Goal: Task Accomplishment & Management: Complete application form

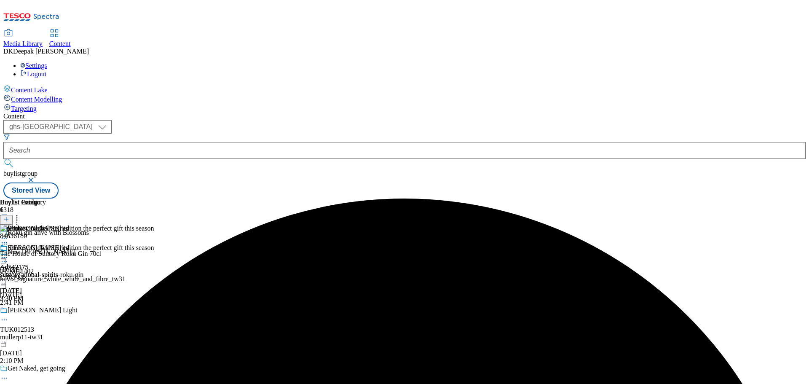
select select "ghs-[GEOGRAPHIC_DATA]"
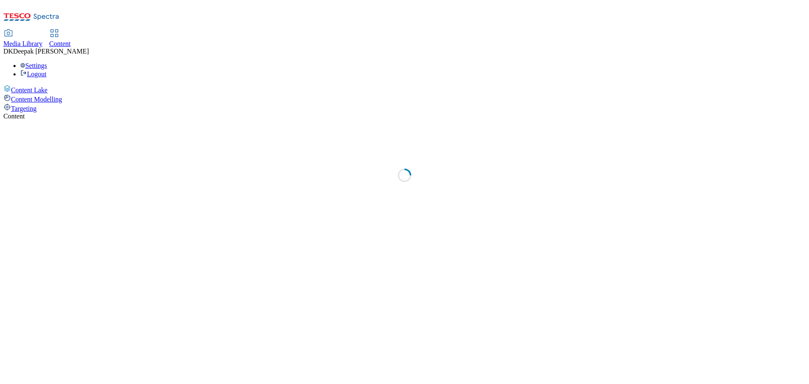
select select "ghs-uk"
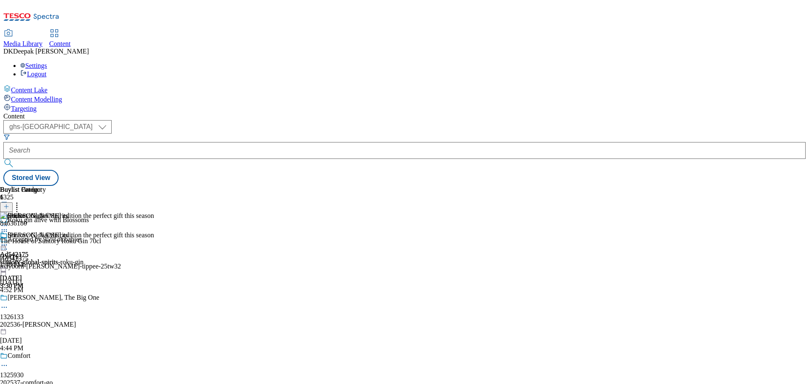
click at [9, 208] on icon at bounding box center [6, 211] width 6 height 6
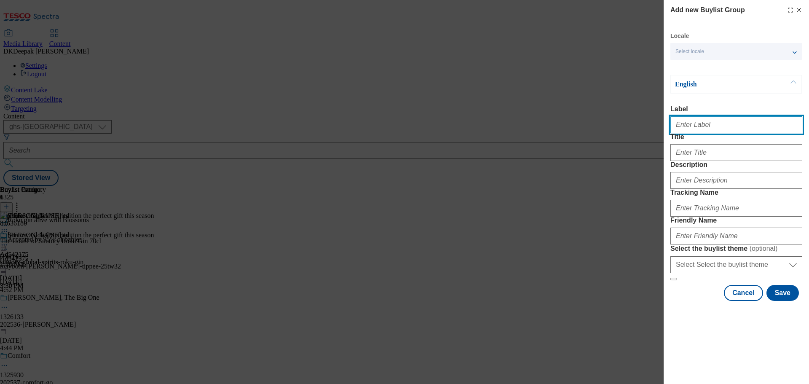
click at [724, 119] on input "Label" at bounding box center [736, 124] width 132 height 17
paste input "Ad541889"
type input "Ad541889"
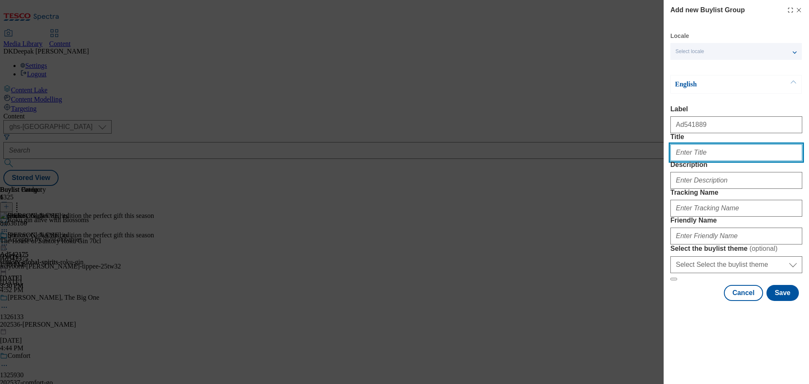
click at [678, 161] on input "Title" at bounding box center [736, 152] width 132 height 17
paste input "MAXIMUM FLAVOUR, MINIMUM FUSS"
click at [711, 141] on label "Title" at bounding box center [736, 137] width 132 height 8
click at [711, 149] on input "MAXIMUM FLAVOUR, MINIMUM FUSS" at bounding box center [736, 152] width 132 height 17
click at [718, 161] on input "MAXIMUM FLAVOUR, MINIMUM FUSS" at bounding box center [736, 152] width 132 height 17
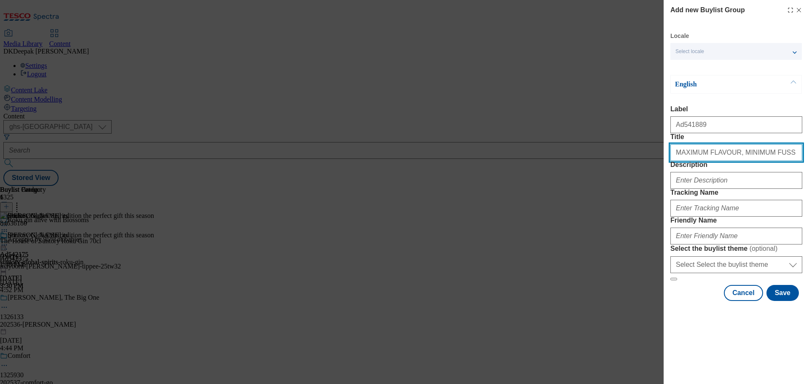
click at [718, 161] on input "MAXIMUM FLAVOUR, MINIMUM FUSS" at bounding box center [736, 152] width 132 height 17
paste input "aximum flavour, minimum fuss"
type input "Maximum flavour, minimum fuss"
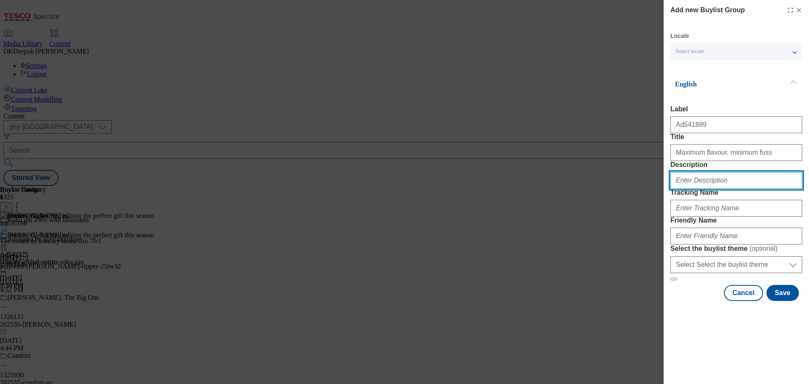
click at [698, 189] on input "Description" at bounding box center [736, 180] width 132 height 17
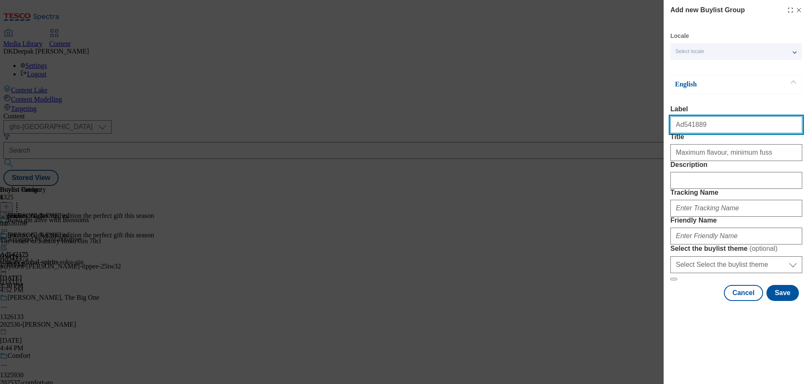
click at [685, 131] on input "Ad541889" at bounding box center [736, 124] width 132 height 17
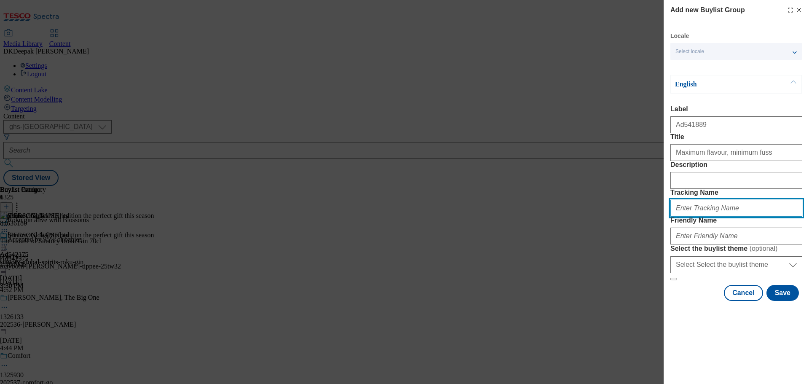
click at [705, 216] on input "Tracking Name" at bounding box center [736, 208] width 132 height 17
paste input "Ad541889"
type input "DH_AD541889"
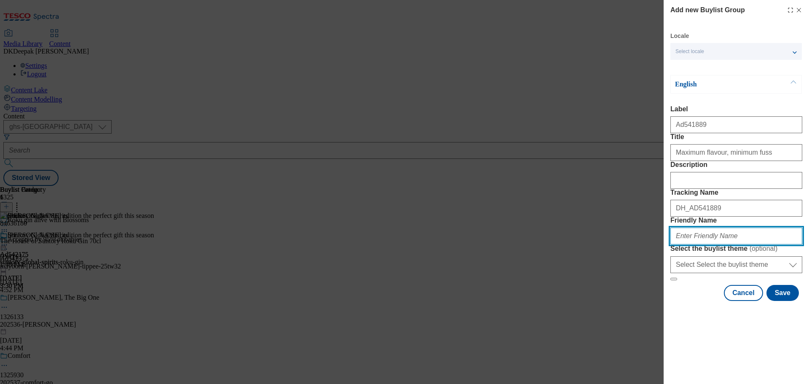
click at [712, 244] on input "Friendly Name" at bounding box center [736, 235] width 132 height 17
paste input "english-provender"
type input "english-provender-very-lazy-25tw32"
drag, startPoint x: 740, startPoint y: 297, endPoint x: 661, endPoint y: 296, distance: 79.2
click at [661, 296] on div "Add new Buylist Group Locale Select locale English Welsh English Label Ad541889…" at bounding box center [404, 192] width 809 height 384
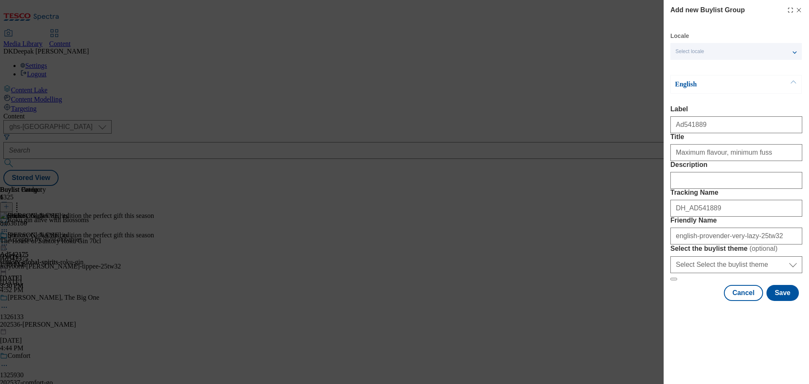
drag, startPoint x: 572, startPoint y: 51, endPoint x: 692, endPoint y: 192, distance: 185.2
click at [572, 51] on div "Add new Buylist Group Locale Select locale English Welsh English Label Ad541889…" at bounding box center [404, 192] width 809 height 384
click at [775, 301] on button "Save" at bounding box center [782, 293] width 32 height 16
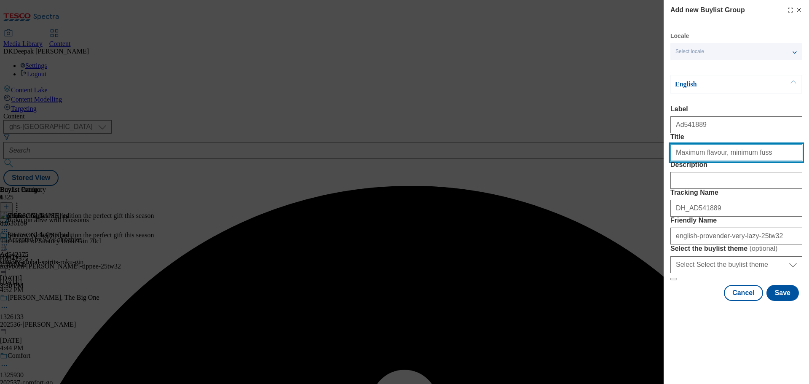
click at [762, 161] on input "Title" at bounding box center [736, 152] width 132 height 17
type input "Maximum flavour, minimum fuss"
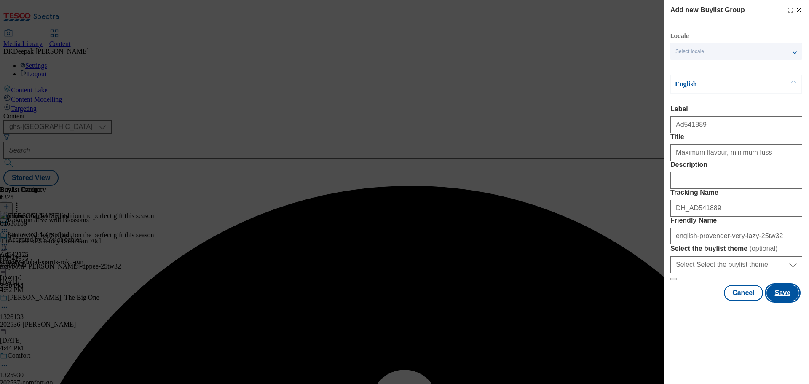
click at [773, 301] on button "Save" at bounding box center [782, 293] width 32 height 16
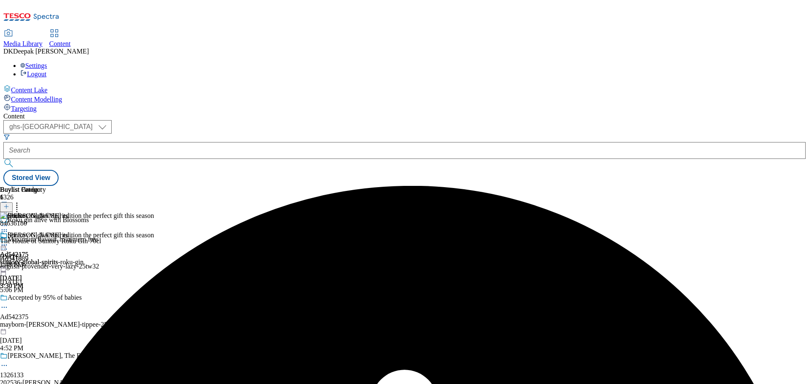
click at [168, 235] on div "Maximum flavour, minimum fuss" at bounding box center [84, 244] width 168 height 19
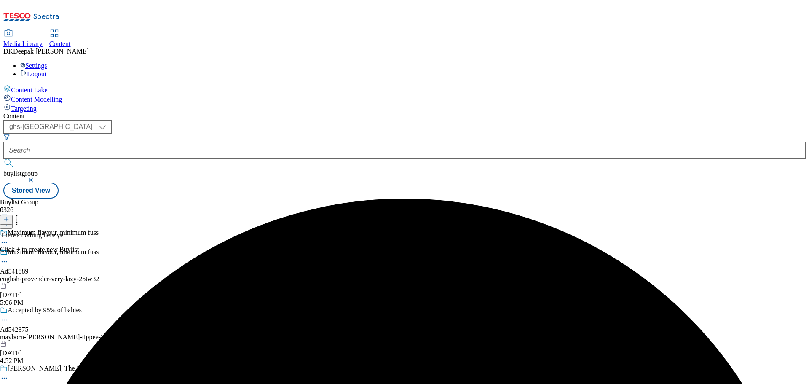
click at [9, 216] on icon at bounding box center [6, 219] width 6 height 6
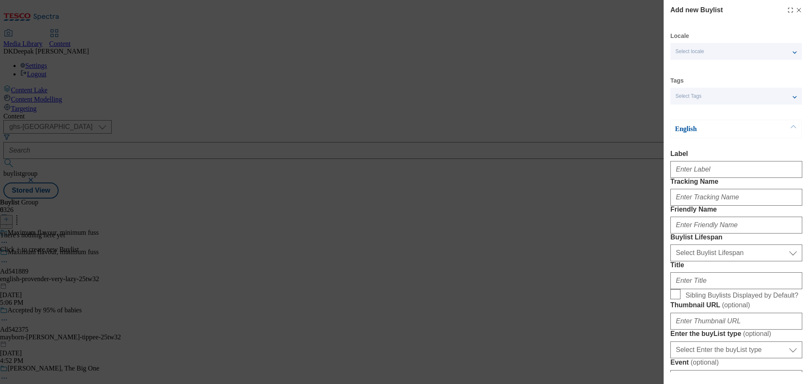
drag, startPoint x: 612, startPoint y: 146, endPoint x: 674, endPoint y: 172, distance: 66.8
click at [612, 146] on div "Add new Buylist Locale Select locale English Welsh Tags Select Tags fnf marketp…" at bounding box center [404, 192] width 809 height 384
click at [687, 171] on input "Label" at bounding box center [736, 169] width 132 height 17
paste input "Ad541889"
type input "Ad541889"
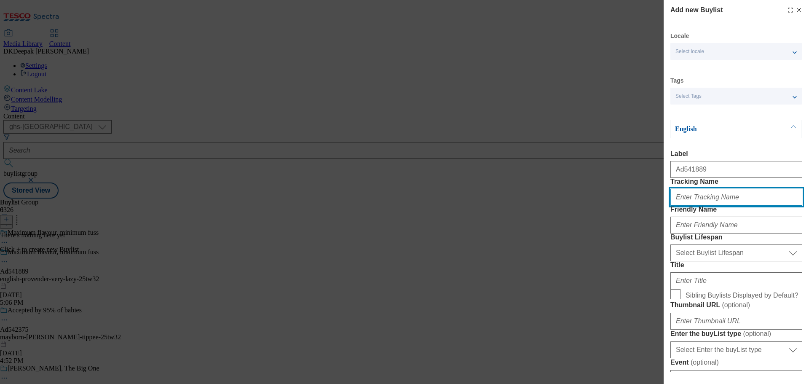
click at [707, 206] on input "Tracking Name" at bounding box center [736, 197] width 132 height 17
paste input "Ad541889"
type input "DH_AD541889"
click at [575, 141] on div "Add new Buylist Locale Select locale English Welsh Tags Select Tags fnf marketp…" at bounding box center [404, 192] width 809 height 384
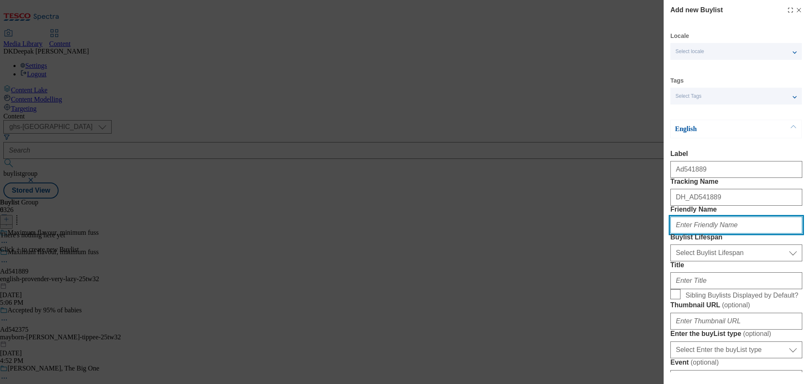
click at [719, 233] on input "Friendly Name" at bounding box center [736, 224] width 132 height 17
paste input "english-provender"
type input "english-provender"
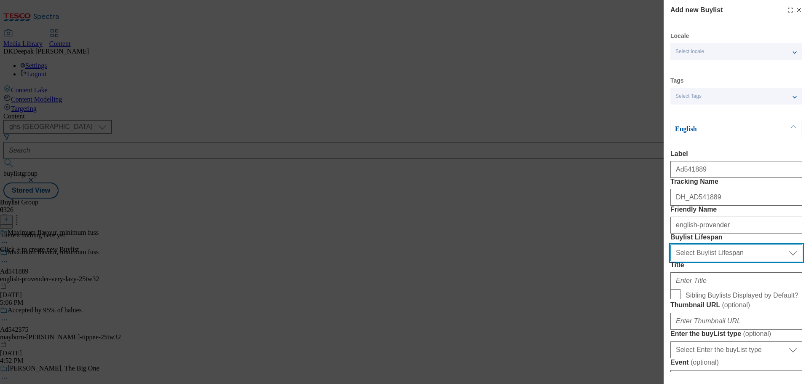
drag, startPoint x: 713, startPoint y: 293, endPoint x: 708, endPoint y: 294, distance: 4.2
click at [713, 261] on select "Select Buylist Lifespan evergreen seasonal tactical" at bounding box center [736, 252] width 132 height 17
select select "tactical"
click at [670, 261] on select "Select Buylist Lifespan evergreen seasonal tactical" at bounding box center [736, 252] width 132 height 17
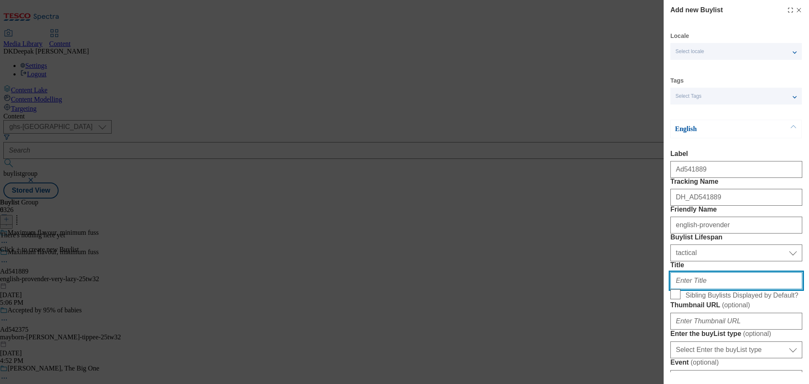
click at [698, 289] on input "Title" at bounding box center [736, 280] width 132 height 17
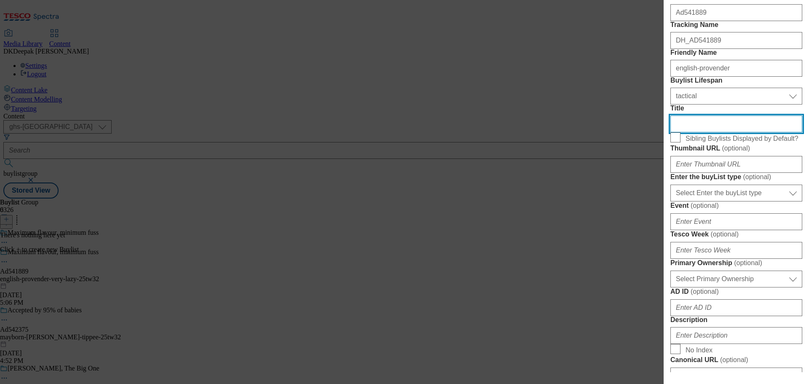
scroll to position [168, 0]
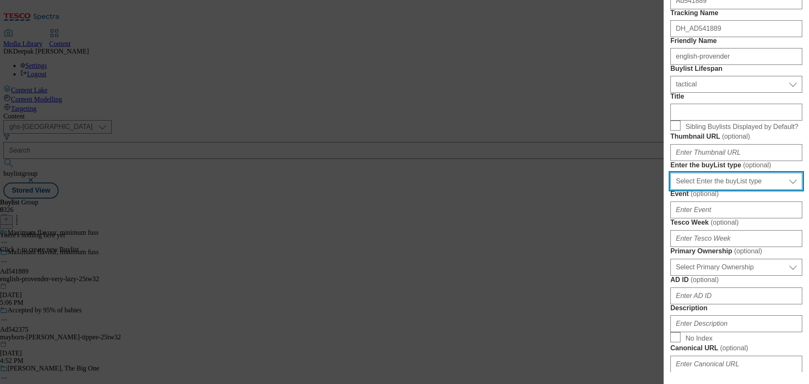
click at [712, 190] on select "Select Enter the buyList type event supplier funded long term >4 weeks supplier…" at bounding box center [736, 181] width 132 height 17
select select "supplier funded short term 1-3 weeks"
click at [670, 190] on select "Select Enter the buyList type event supplier funded long term >4 weeks supplier…" at bounding box center [736, 181] width 132 height 17
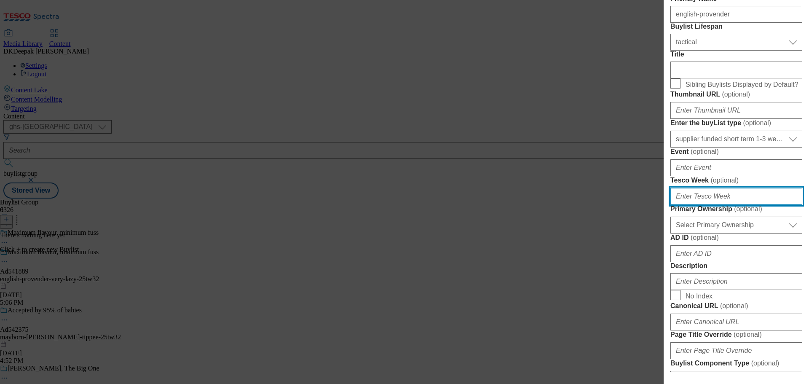
click at [701, 205] on input "Tesco Week ( optional )" at bounding box center [736, 196] width 132 height 17
type input "32"
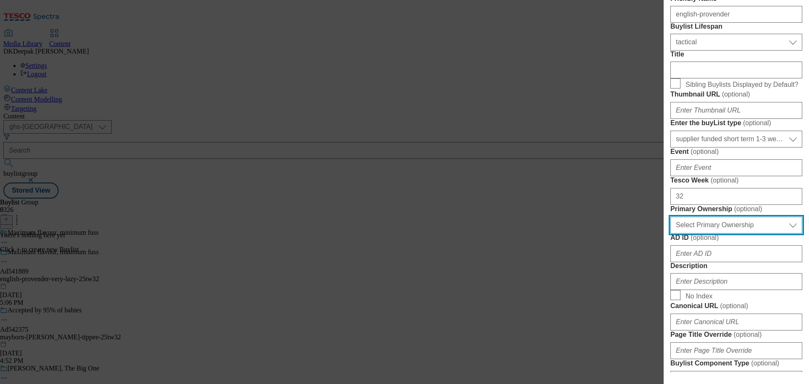
click at [745, 233] on select "Select Primary Ownership tesco dunnhumby" at bounding box center [736, 224] width 132 height 17
select select "dunnhumby"
click at [670, 232] on select "Select Primary Ownership tesco dunnhumby" at bounding box center [736, 223] width 132 height 17
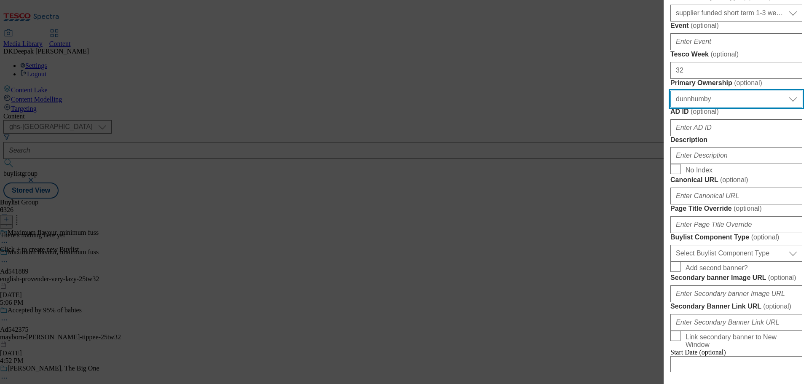
scroll to position [380, 0]
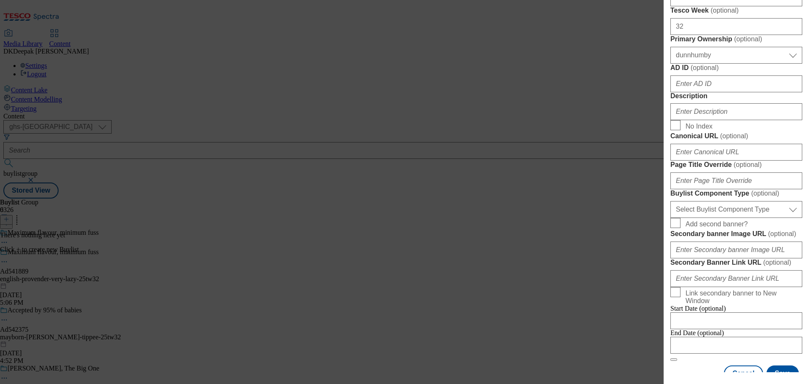
drag, startPoint x: 475, startPoint y: 155, endPoint x: 556, endPoint y: 170, distance: 83.1
click at [475, 155] on div "Add new Buylist Locale Select locale English Welsh Tags Select Tags fnf marketp…" at bounding box center [404, 192] width 809 height 384
click at [703, 120] on div "Modal" at bounding box center [736, 110] width 132 height 20
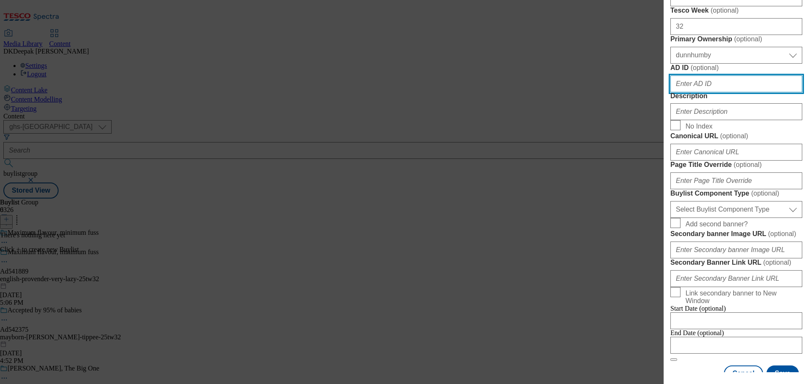
click at [698, 92] on input "AD ID ( optional )" at bounding box center [736, 83] width 132 height 17
paste input "Ad541889"
drag, startPoint x: 681, startPoint y: 235, endPoint x: 663, endPoint y: 236, distance: 17.7
click at [663, 236] on div "Add new Buylist Locale Select locale English Welsh Tags Select Tags fnf marketp…" at bounding box center [735, 186] width 145 height 372
type input "541889"
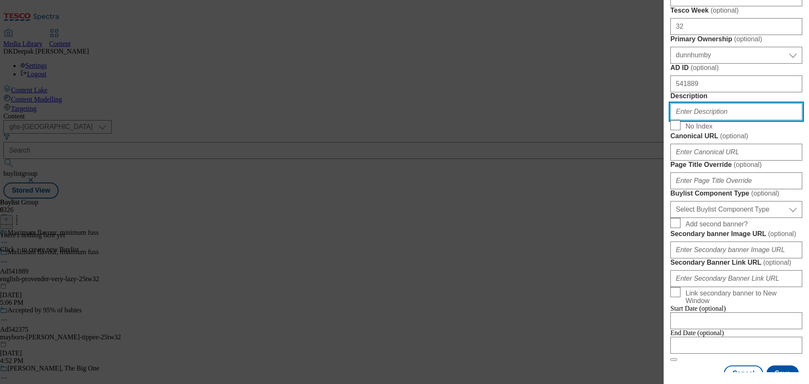
click at [714, 120] on input "Description" at bounding box center [736, 111] width 132 height 17
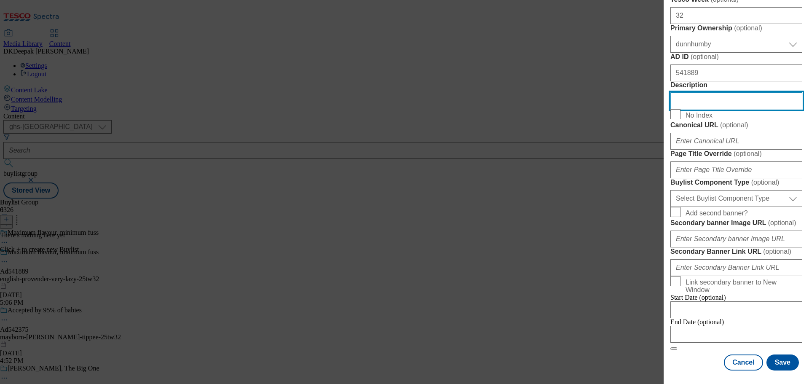
scroll to position [507, 0]
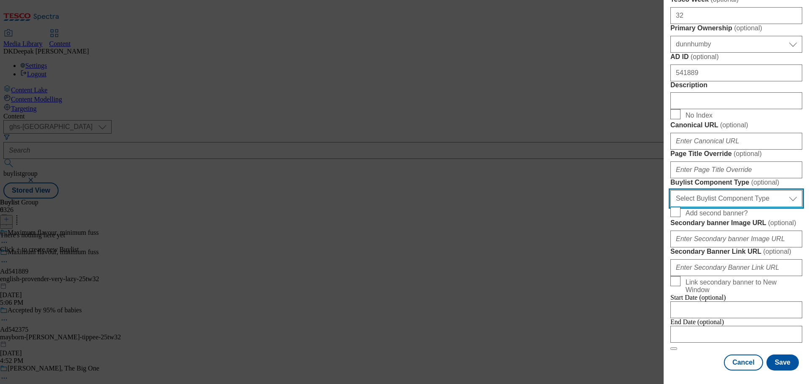
click at [734, 207] on select "Select Buylist Component Type Banner Competition Header Meal" at bounding box center [736, 198] width 132 height 17
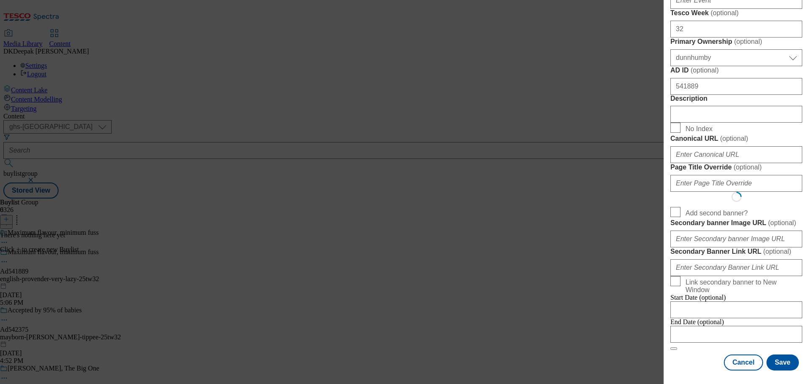
scroll to position [0, 0]
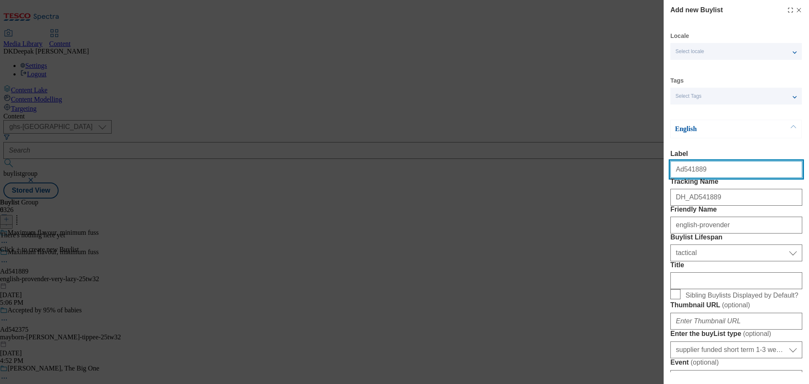
select select "Banner"
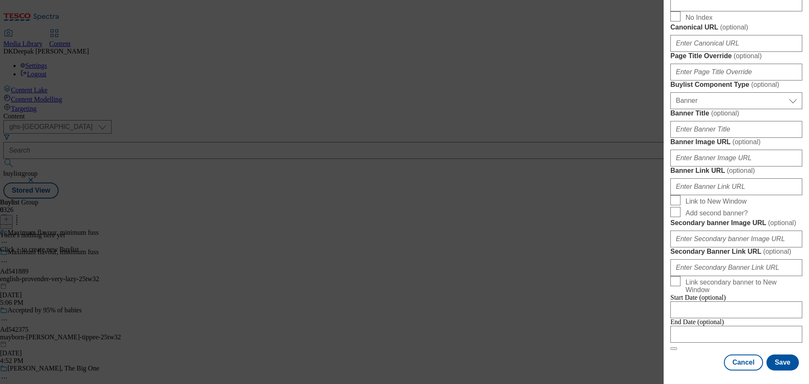
scroll to position [849, 0]
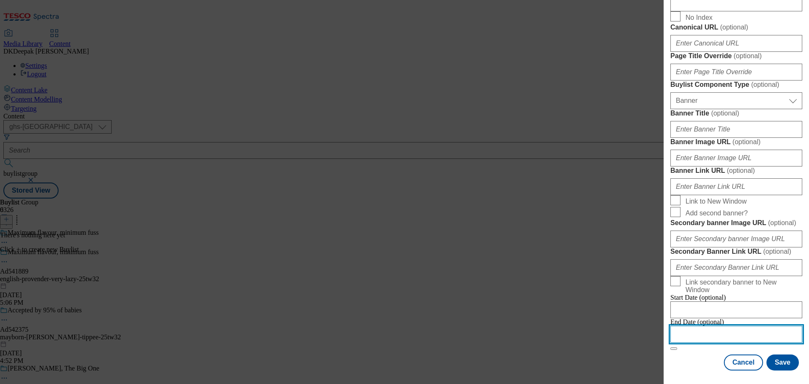
click at [700, 326] on input "Modal" at bounding box center [736, 334] width 132 height 17
select select "2025"
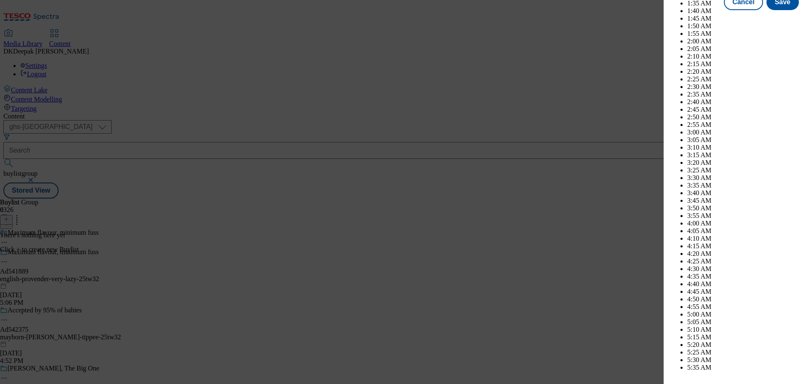
scroll to position [3189, 0]
select select "December"
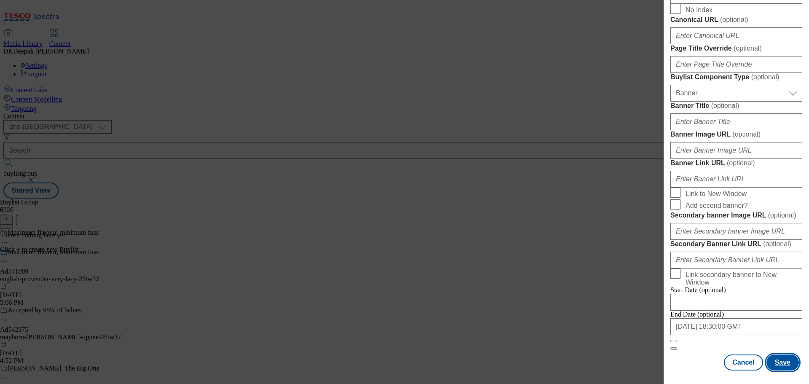
click at [774, 361] on button "Save" at bounding box center [782, 362] width 32 height 16
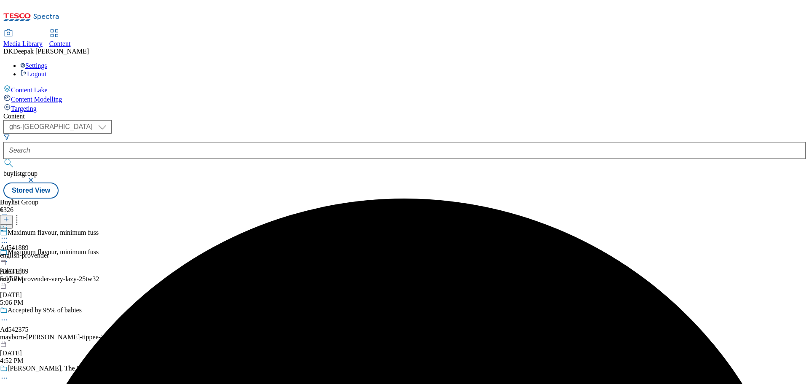
click at [49, 251] on div "english-provender" at bounding box center [24, 255] width 49 height 8
click at [9, 216] on icon at bounding box center [6, 219] width 6 height 6
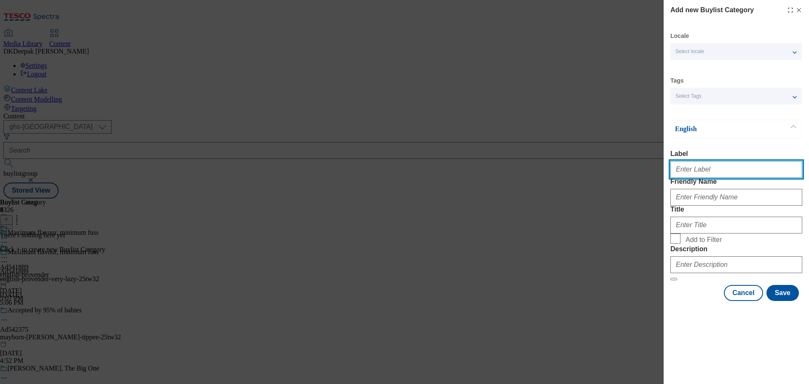
click at [791, 171] on input "Label" at bounding box center [736, 169] width 132 height 17
paste input "Ad541889"
type input "Ad541889"
drag, startPoint x: 570, startPoint y: 151, endPoint x: 657, endPoint y: 184, distance: 93.3
click at [570, 151] on div "Add new Buylist Category Locale Select locale English Welsh Tags Select Tags fn…" at bounding box center [404, 192] width 809 height 384
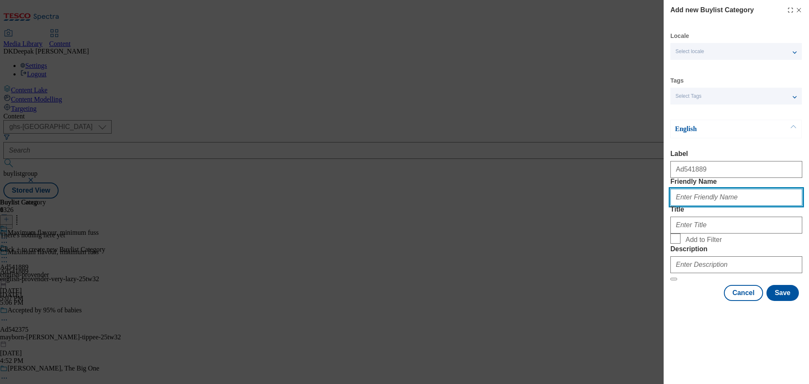
click at [719, 206] on input "Friendly Name" at bounding box center [736, 197] width 132 height 17
paste input "english-provender-very-lazy"
type input "english-provender-very-lazy"
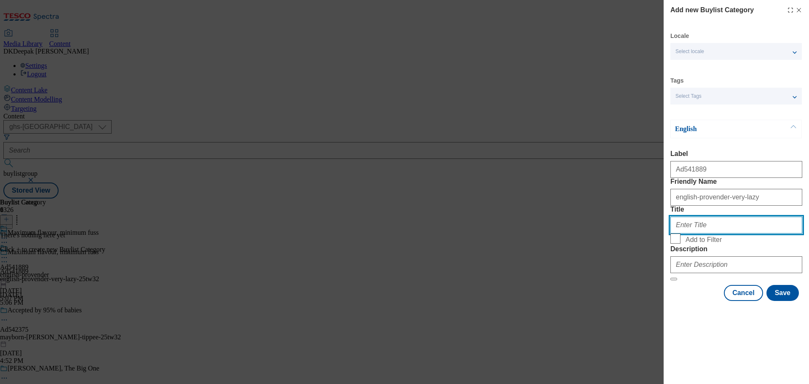
click at [698, 233] on input "Title" at bounding box center [736, 224] width 132 height 17
paste input "EnglishProvenderCo"
click at [690, 233] on input "EnglishProvenderCo" at bounding box center [736, 224] width 132 height 17
click at [716, 233] on input "English ProvenderCo" at bounding box center [736, 224] width 132 height 17
type input "English Provender Co"
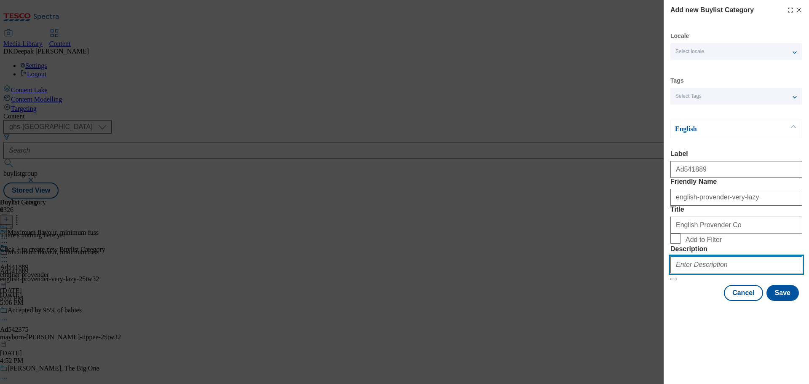
click at [696, 273] on input "Description" at bounding box center [736, 264] width 132 height 17
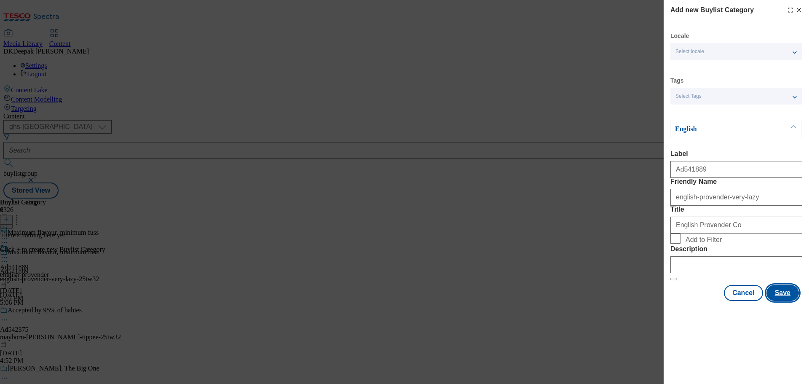
click at [780, 301] on button "Save" at bounding box center [782, 293] width 32 height 16
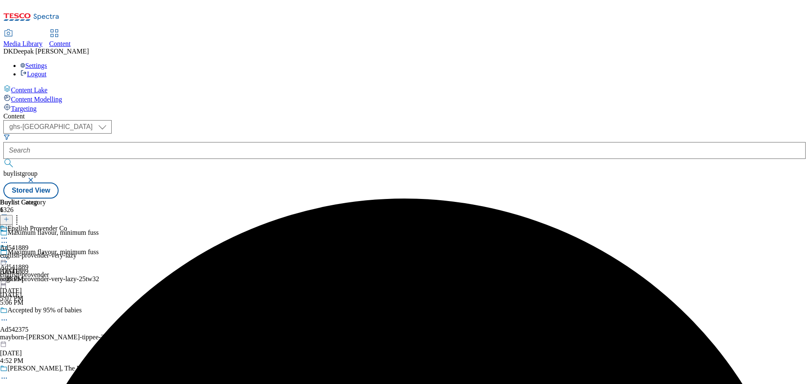
click at [77, 251] on div "english-provender-very-lazy" at bounding box center [38, 255] width 77 height 8
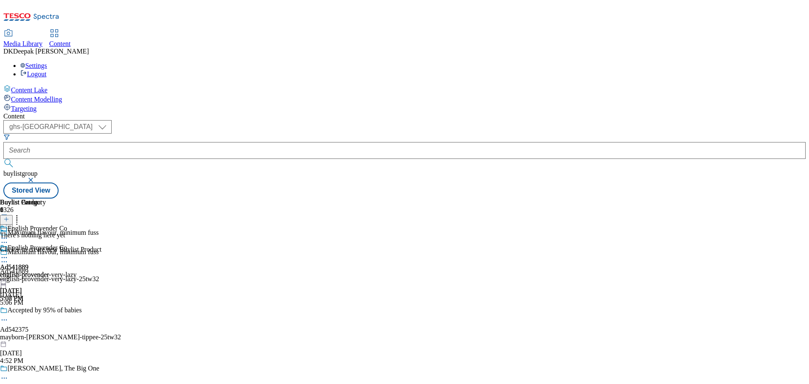
click at [9, 216] on icon at bounding box center [6, 219] width 6 height 6
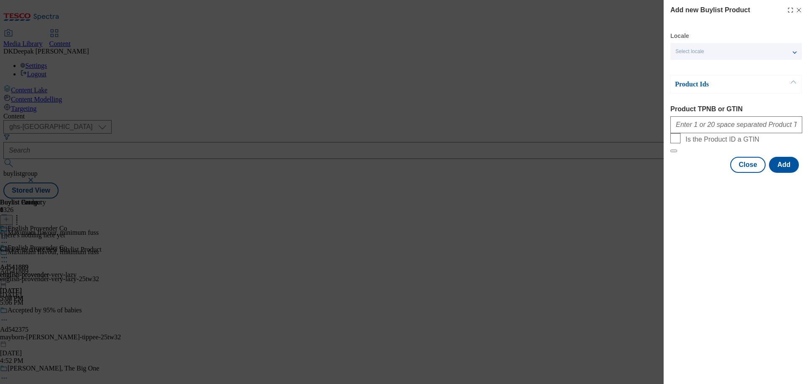
click at [713, 118] on div "Modal" at bounding box center [736, 123] width 132 height 20
click at [734, 133] on div "Modal" at bounding box center [736, 123] width 132 height 20
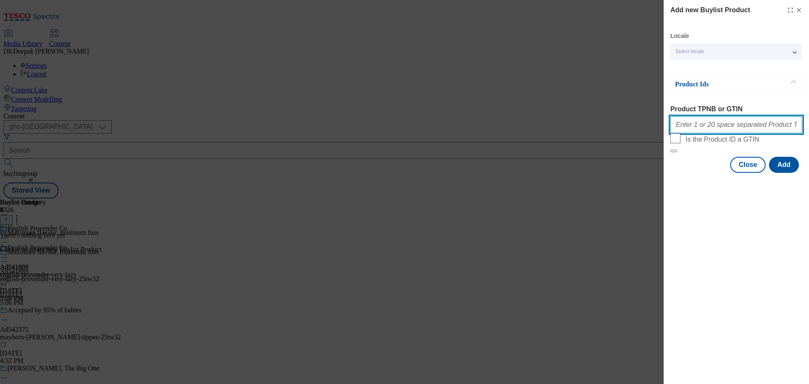
click at [730, 124] on input "Product TPNB or GTIN" at bounding box center [736, 124] width 132 height 17
paste input "51562339 54122960 54423886, 51562339 54122960 54423886, 51562339 54122960 54423…"
type input "51562339 54122960 54423886, 51562339 54122960 54423886, 51562339 54122960 54423…"
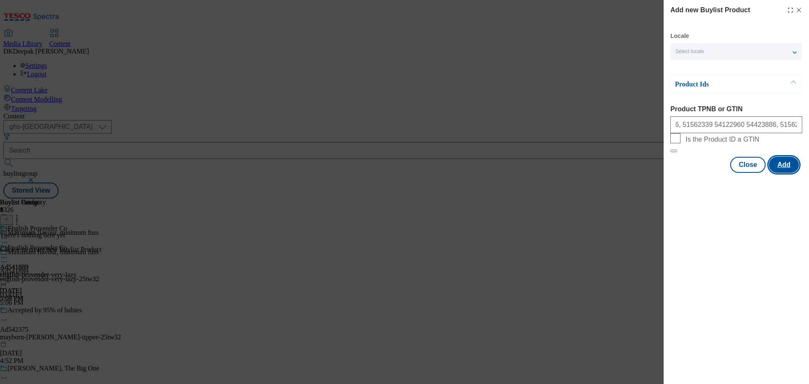
click at [791, 173] on button "Add" at bounding box center [784, 165] width 30 height 16
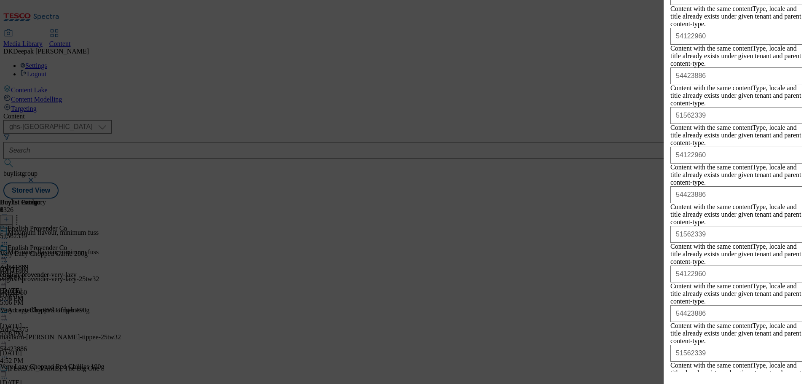
scroll to position [1165, 0]
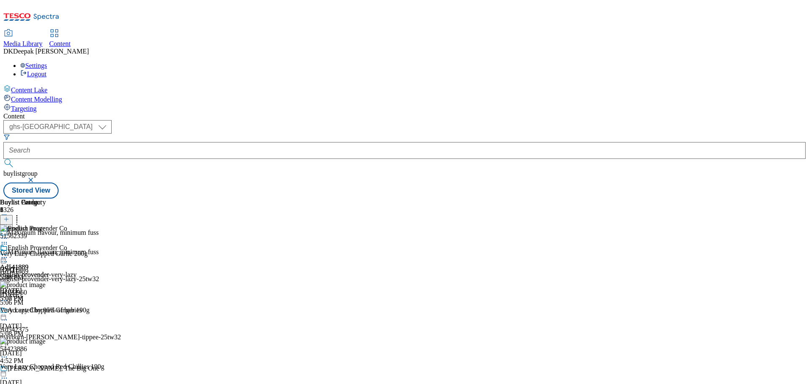
click at [8, 253] on icon at bounding box center [4, 257] width 8 height 8
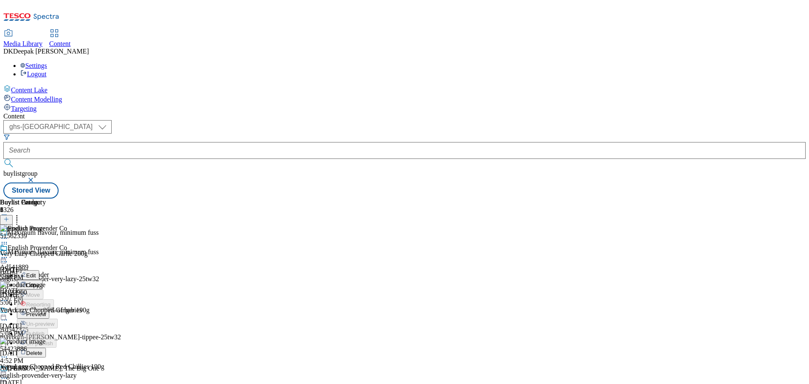
click at [46, 311] on span "Preview" at bounding box center [36, 314] width 20 height 6
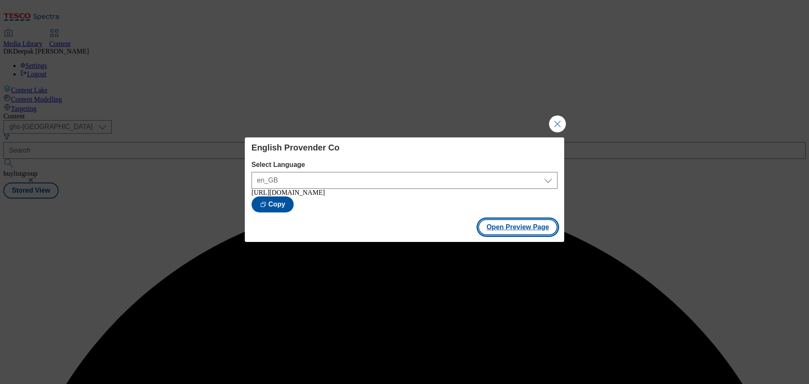
click at [505, 227] on button "Open Preview Page" at bounding box center [518, 227] width 80 height 16
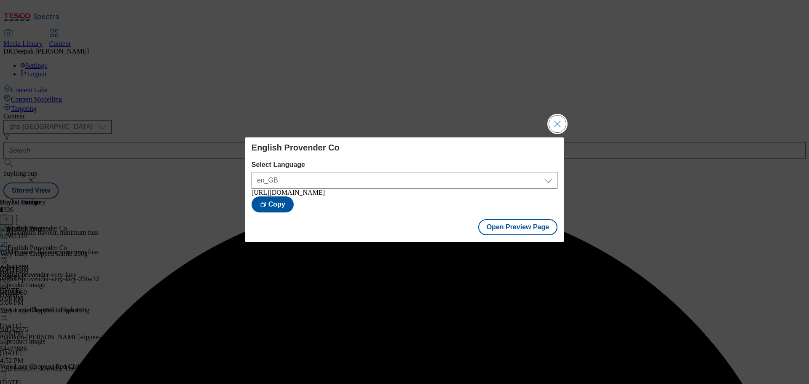
click at [563, 115] on button "Close Modal" at bounding box center [557, 123] width 17 height 17
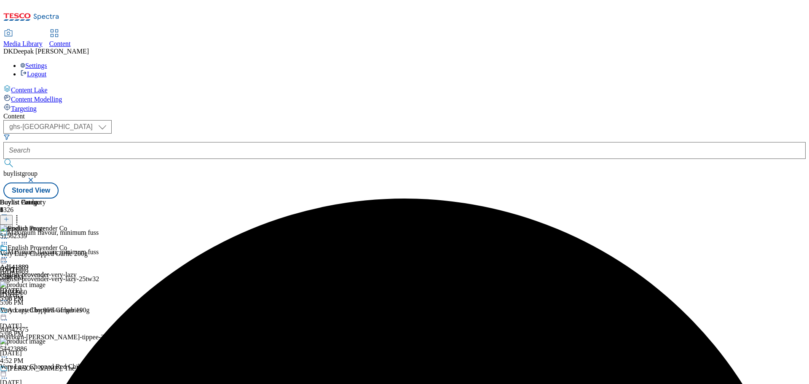
click at [5, 257] on circle at bounding box center [4, 257] width 1 height 1
click at [39, 270] on button "Edit" at bounding box center [28, 275] width 22 height 10
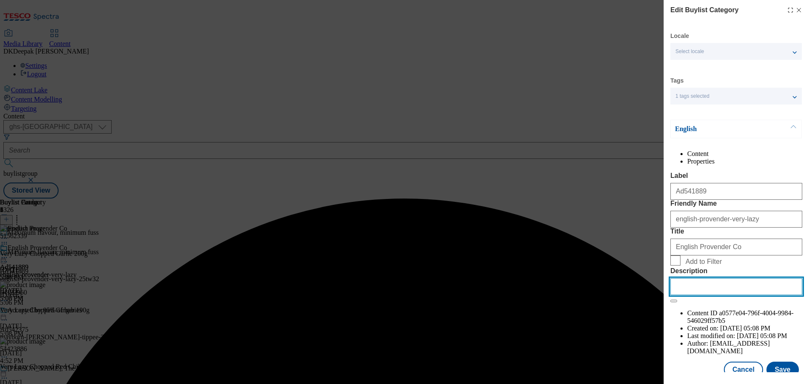
click at [718, 295] on input "Description" at bounding box center [736, 286] width 132 height 17
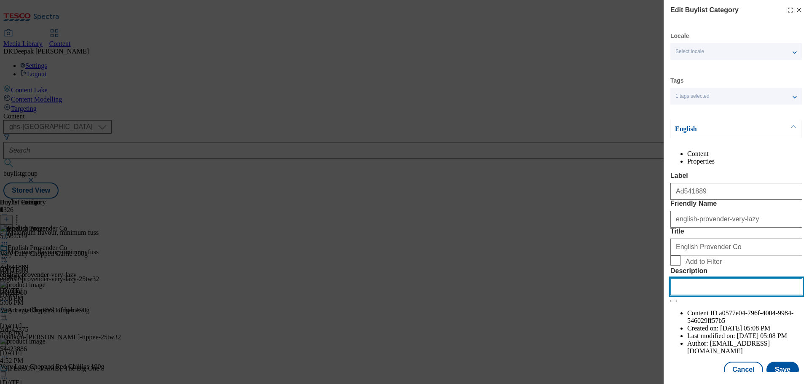
click at [718, 295] on input "Description" at bounding box center [736, 286] width 132 height 17
paste input "Very Lazy Garlic 200G"
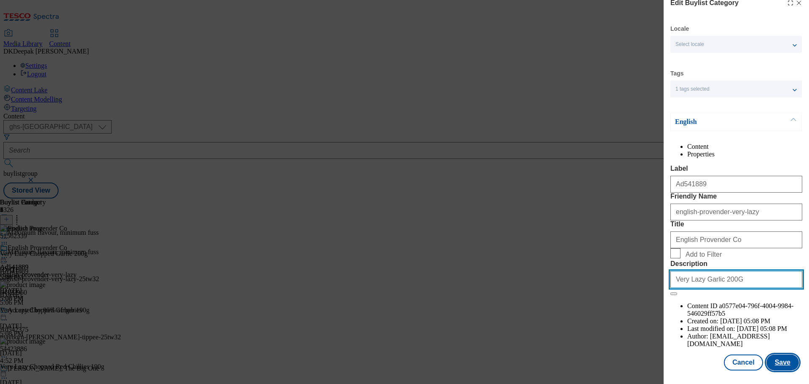
type input "Very Lazy Garlic 200G"
click at [772, 365] on button "Save" at bounding box center [782, 362] width 32 height 16
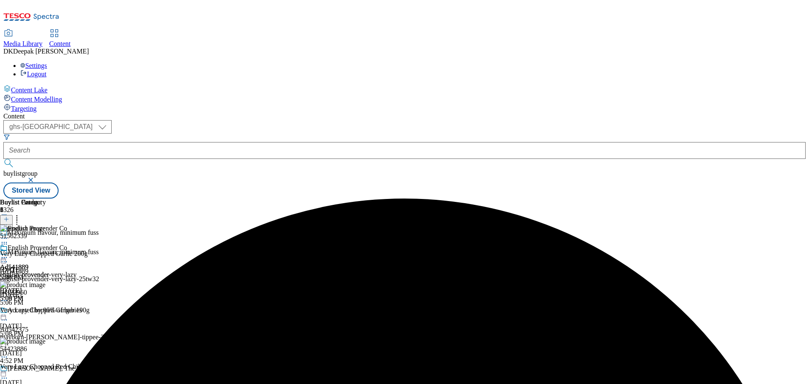
click at [8, 253] on icon at bounding box center [4, 257] width 8 height 8
click at [39, 270] on button "Edit" at bounding box center [28, 275] width 22 height 10
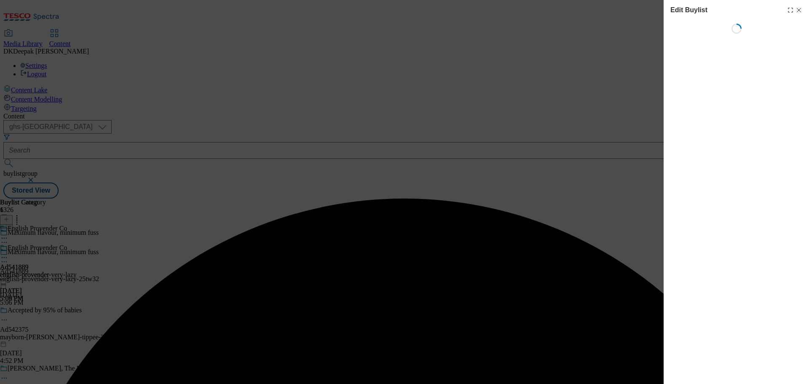
select select "tactical"
select select "supplier funded short term 1-3 weeks"
select select "dunnhumby"
select select "Banner"
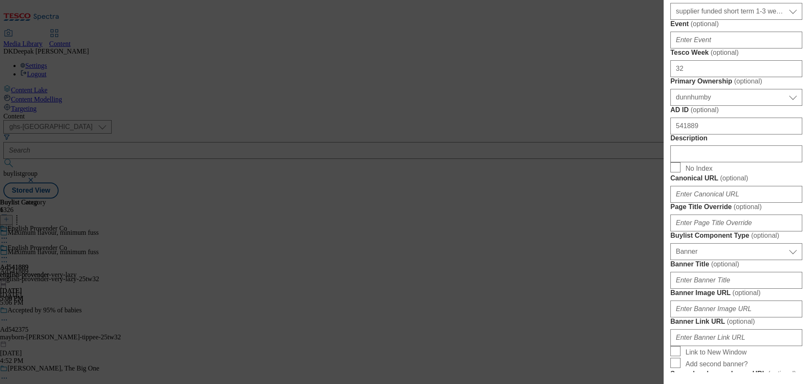
scroll to position [421, 0]
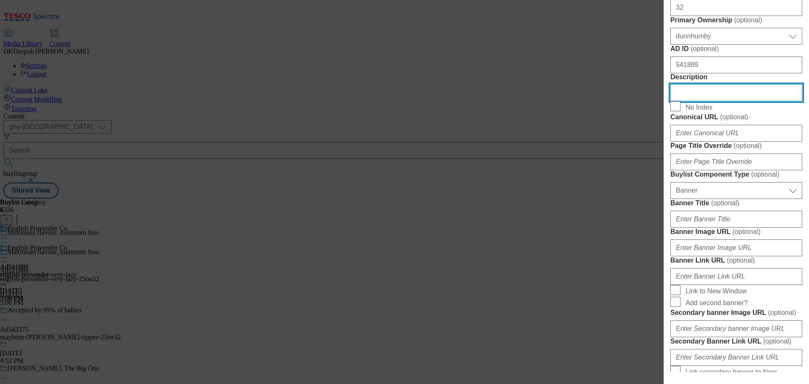
click at [699, 101] on input "Description" at bounding box center [736, 92] width 132 height 17
paste input "Very Lazy Garlic 200G"
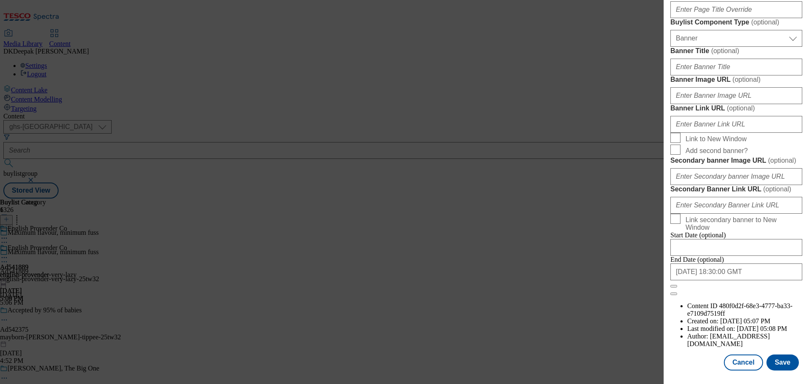
scroll to position [886, 0]
type input "Very Lazy Garlic 200G"
click at [772, 358] on button "Save" at bounding box center [782, 362] width 32 height 16
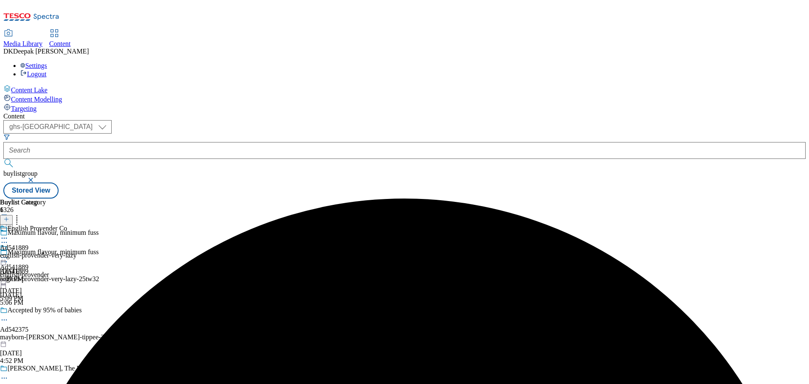
drag, startPoint x: 230, startPoint y: 134, endPoint x: 221, endPoint y: 134, distance: 9.3
click at [5, 261] on circle at bounding box center [4, 261] width 1 height 1
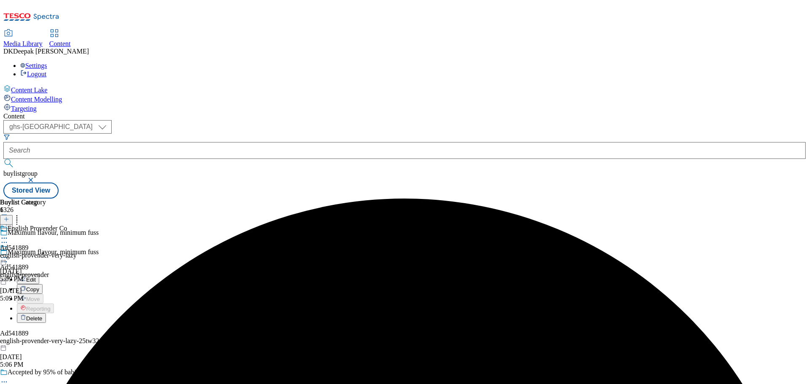
click at [39, 274] on button "Edit" at bounding box center [28, 279] width 22 height 10
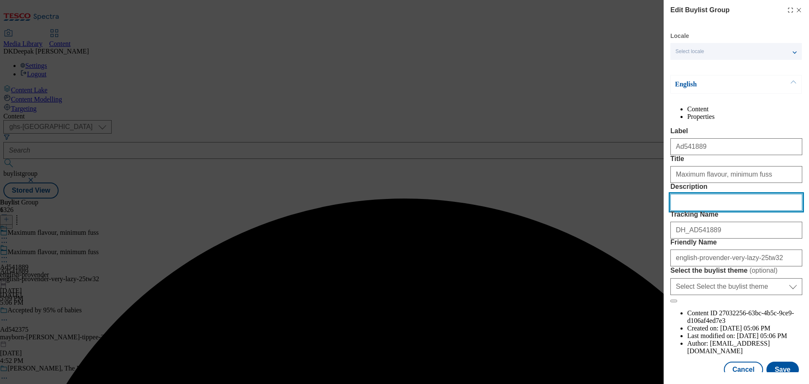
click at [711, 211] on input "Description" at bounding box center [736, 202] width 132 height 17
paste input "Very Lazy Garlic 200G"
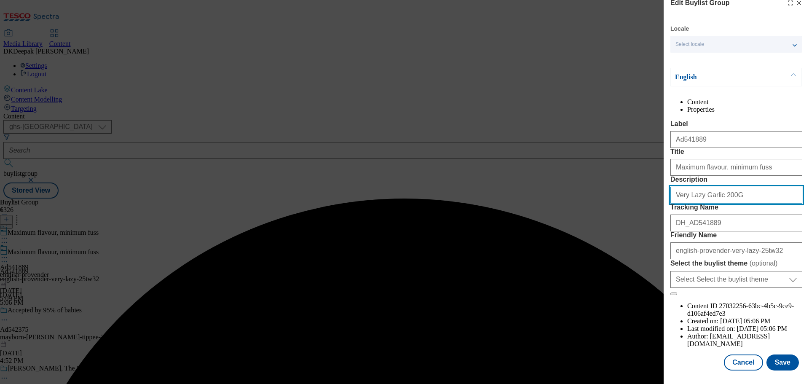
scroll to position [47, 0]
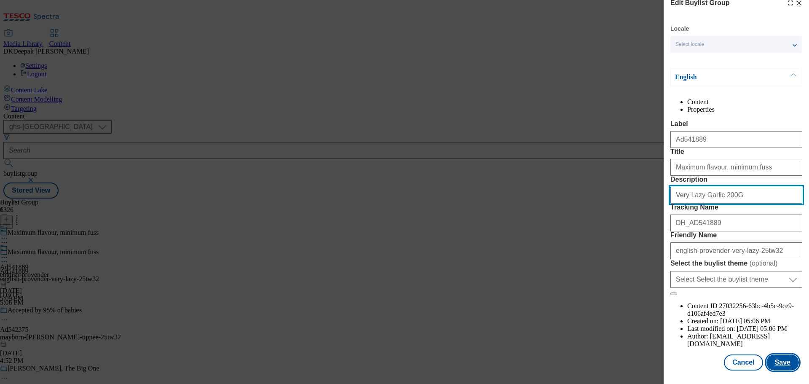
type input "Very Lazy Garlic 200G"
click at [781, 362] on button "Save" at bounding box center [782, 362] width 32 height 16
